Goal: Information Seeking & Learning: Learn about a topic

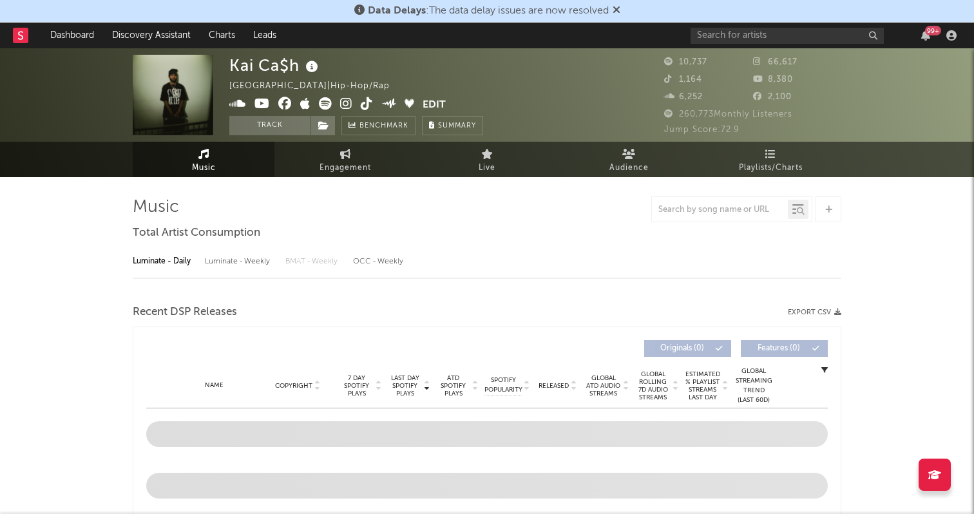
select select "6m"
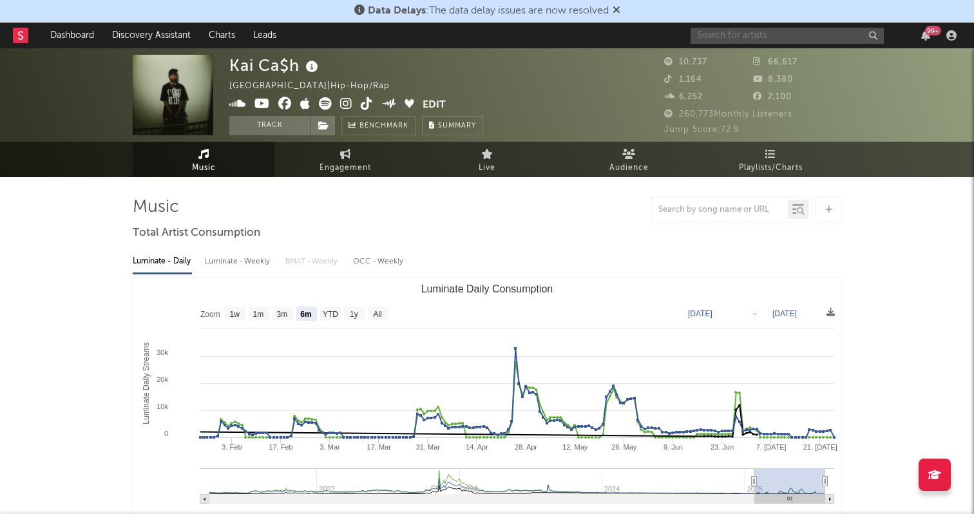
click at [756, 34] on input "text" at bounding box center [787, 36] width 193 height 16
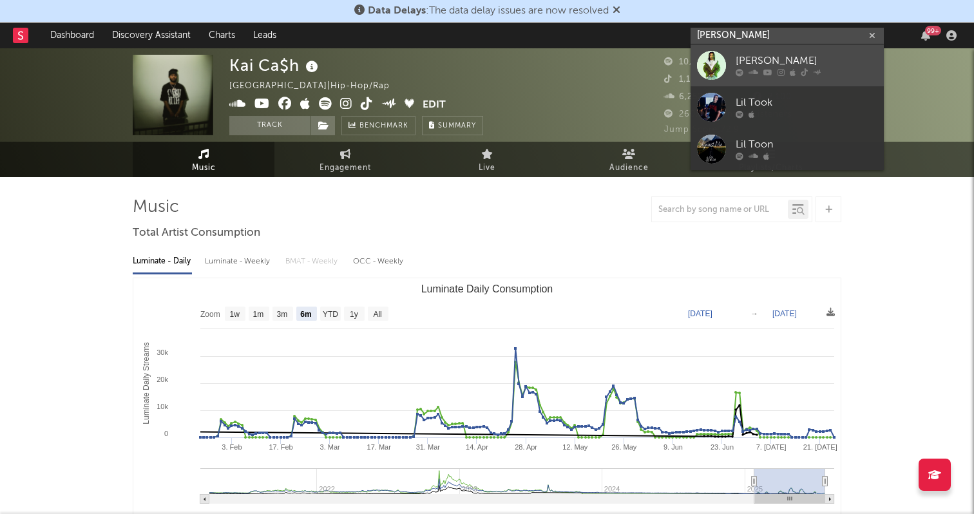
type input "[PERSON_NAME]"
click at [785, 55] on div "[PERSON_NAME]" at bounding box center [807, 60] width 142 height 15
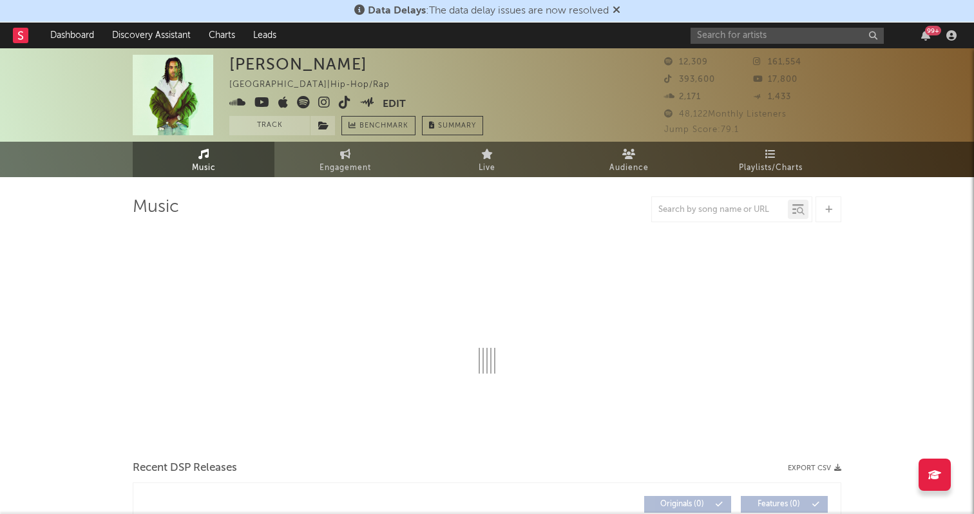
select select "6m"
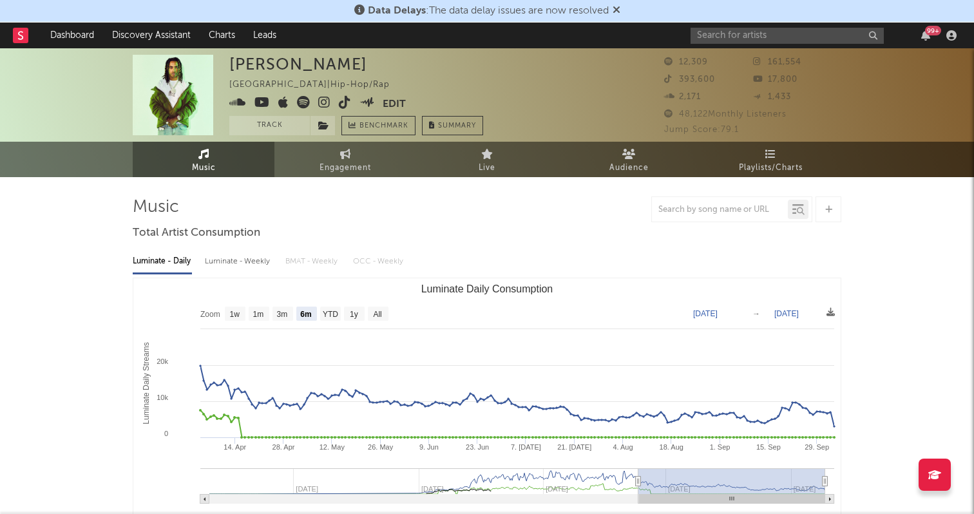
click at [322, 106] on icon at bounding box center [324, 102] width 12 height 13
click at [342, 105] on icon at bounding box center [345, 102] width 12 height 13
click at [259, 100] on icon at bounding box center [261, 102] width 15 height 13
click at [735, 33] on input "text" at bounding box center [787, 36] width 193 height 16
click at [779, 35] on input "lil twin" at bounding box center [787, 36] width 193 height 16
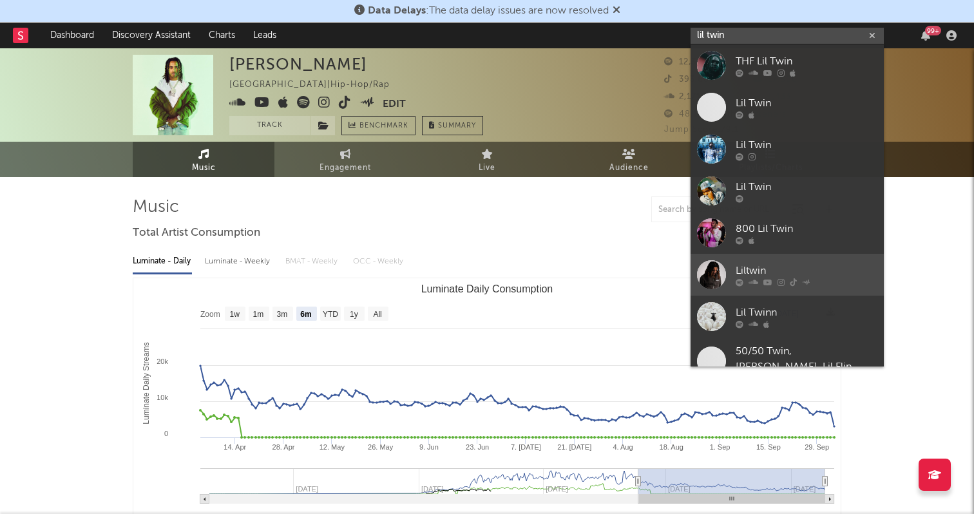
type input "lil twin"
click at [821, 263] on div "Liltwin" at bounding box center [807, 270] width 142 height 15
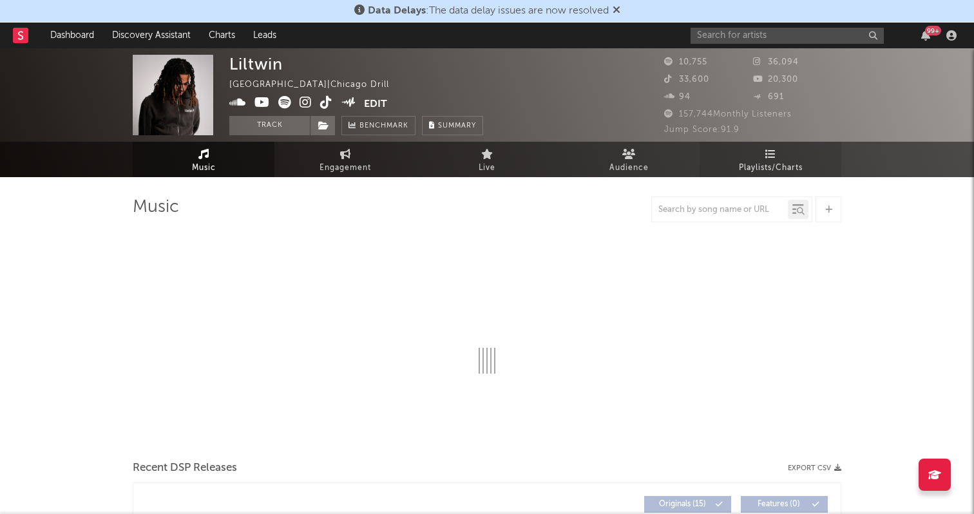
select select "6m"
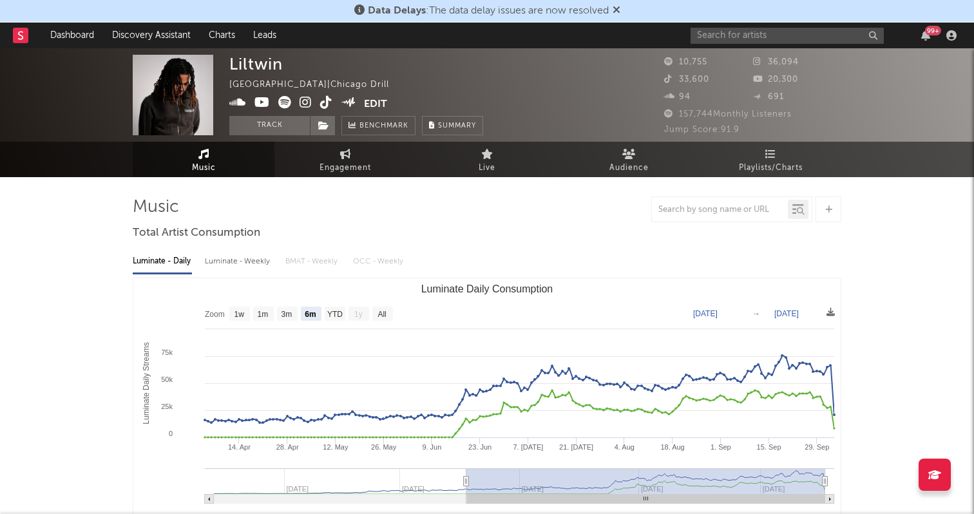
click at [310, 102] on icon at bounding box center [306, 102] width 12 height 13
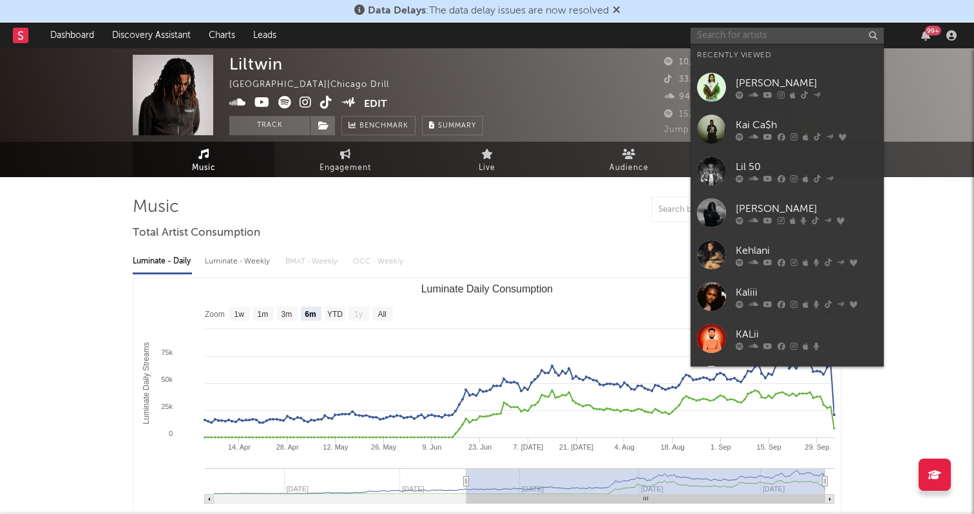
click at [749, 28] on input "text" at bounding box center [787, 36] width 193 height 16
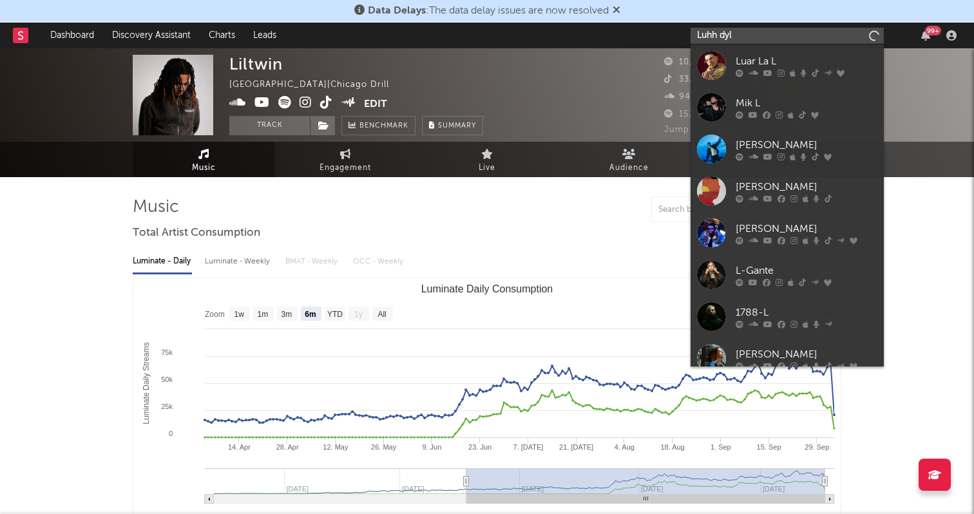
type input "Luhh dyl"
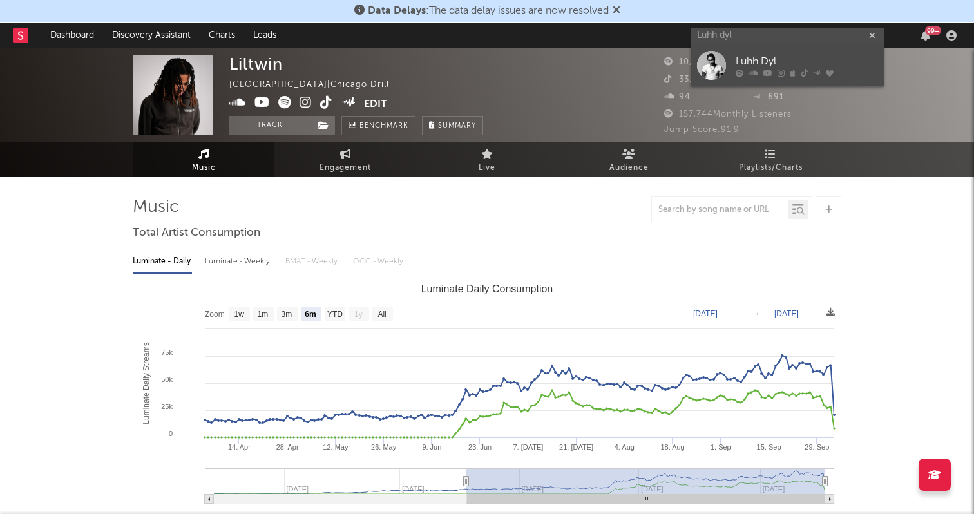
click at [749, 54] on div "Luhh Dyl" at bounding box center [807, 60] width 142 height 15
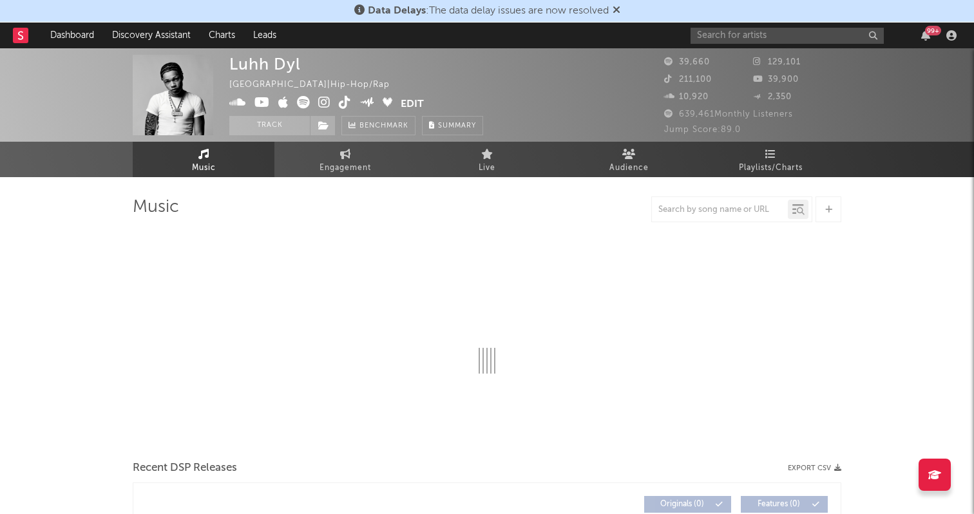
select select "6m"
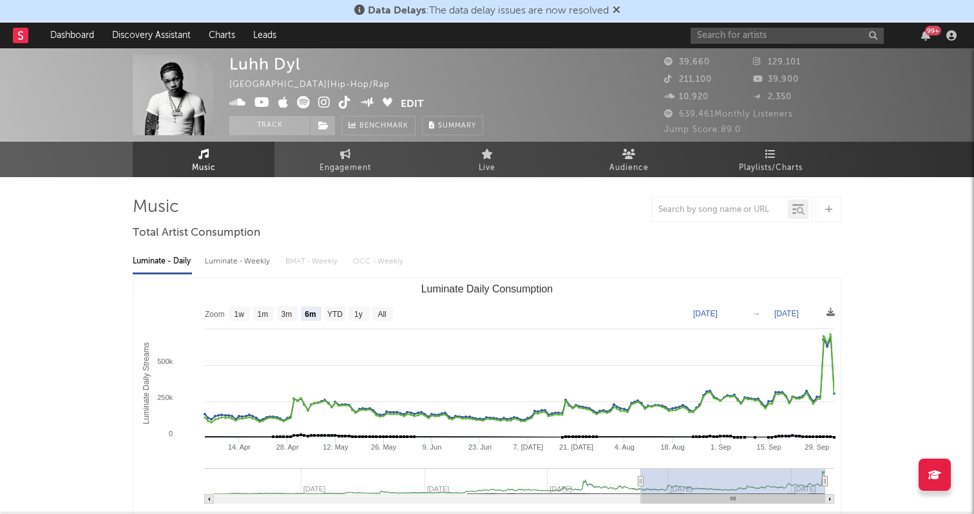
click at [320, 102] on icon at bounding box center [324, 102] width 12 height 13
click at [343, 105] on icon at bounding box center [345, 102] width 12 height 13
click at [262, 102] on icon at bounding box center [261, 102] width 15 height 13
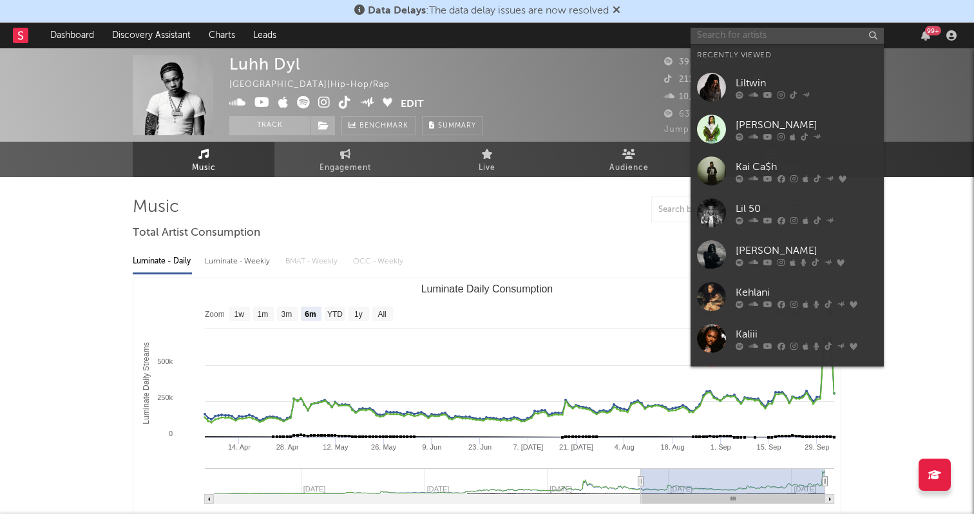
click at [698, 28] on input "text" at bounding box center [787, 36] width 193 height 16
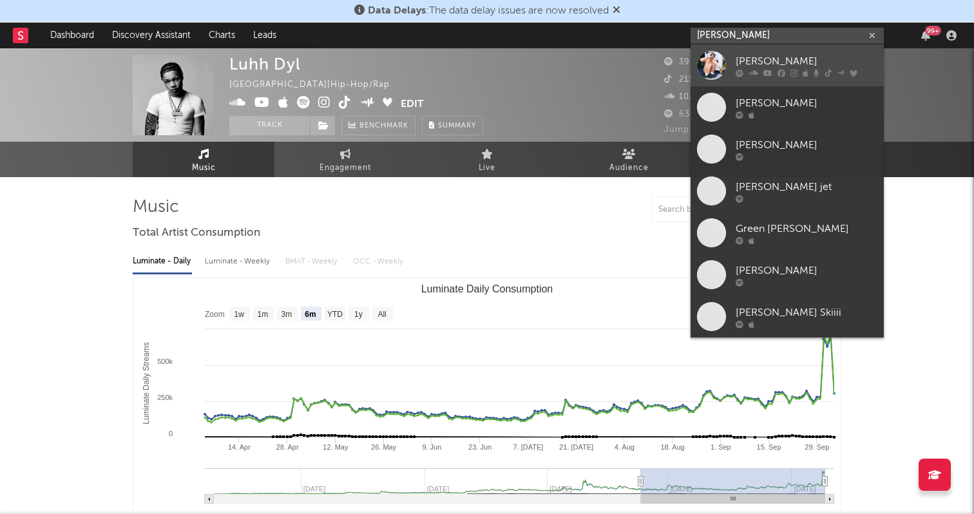
type input "[PERSON_NAME]"
click at [794, 50] on link "[PERSON_NAME]" at bounding box center [787, 65] width 193 height 42
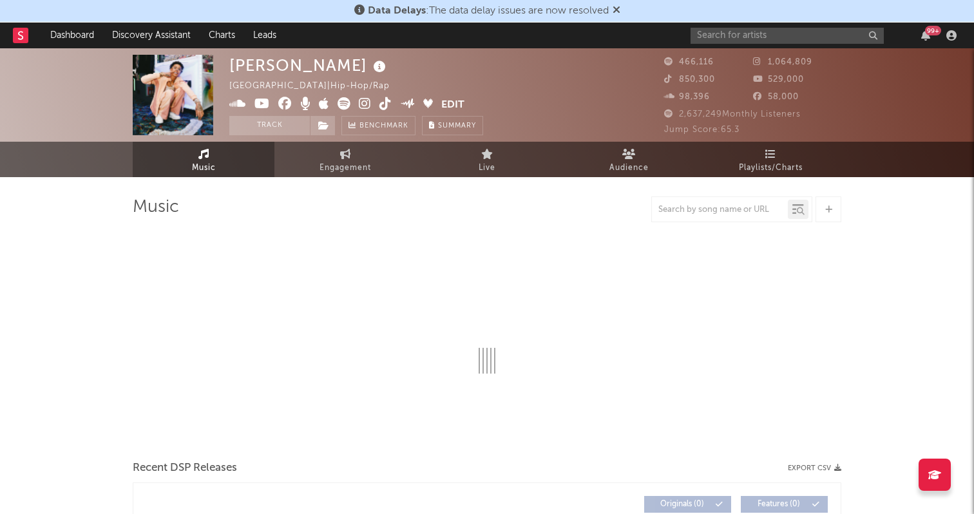
select select "6m"
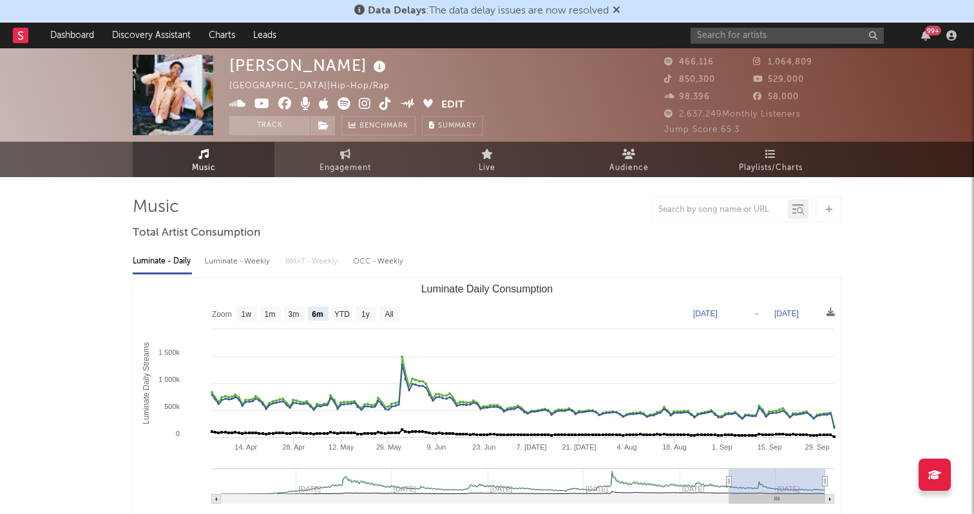
click at [363, 103] on icon at bounding box center [365, 103] width 12 height 13
click at [382, 106] on icon at bounding box center [385, 103] width 12 height 13
click at [263, 102] on icon at bounding box center [261, 103] width 15 height 13
